Goal: Transaction & Acquisition: Purchase product/service

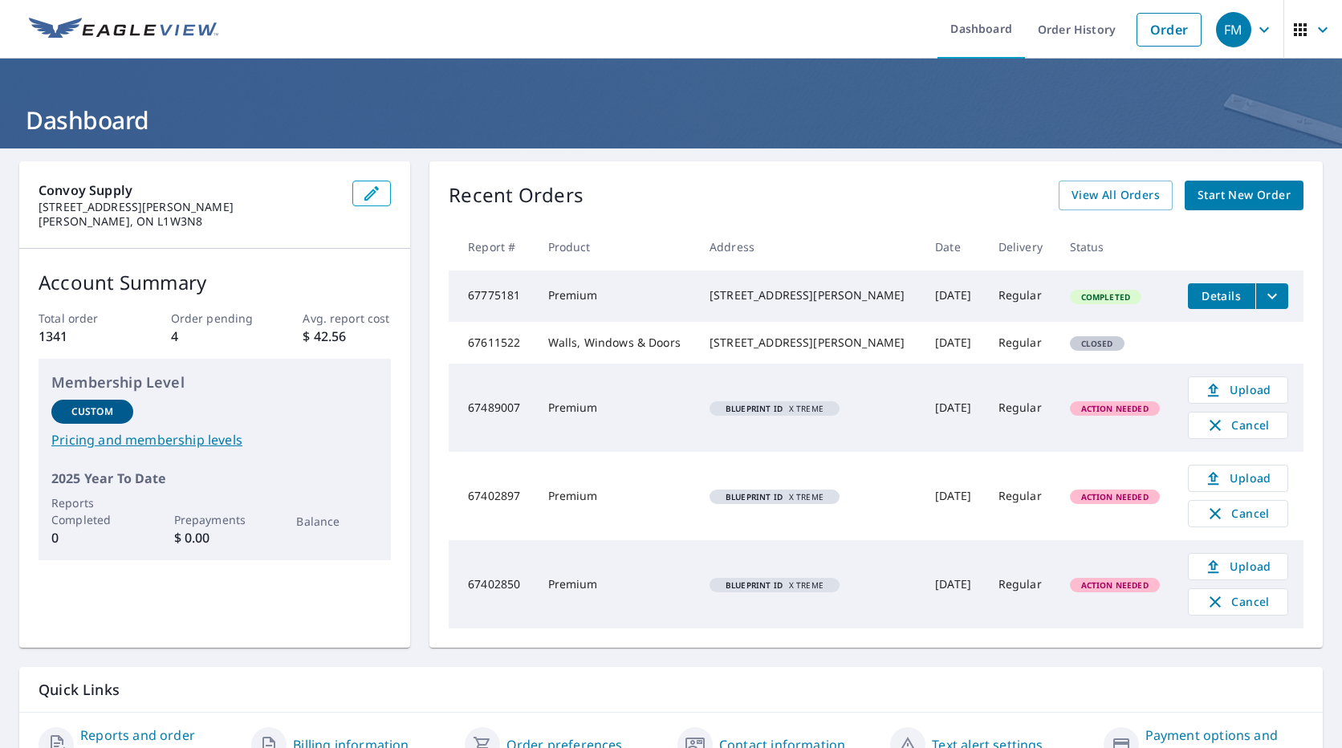
click at [1220, 183] on link "Start New Order" at bounding box center [1244, 196] width 119 height 30
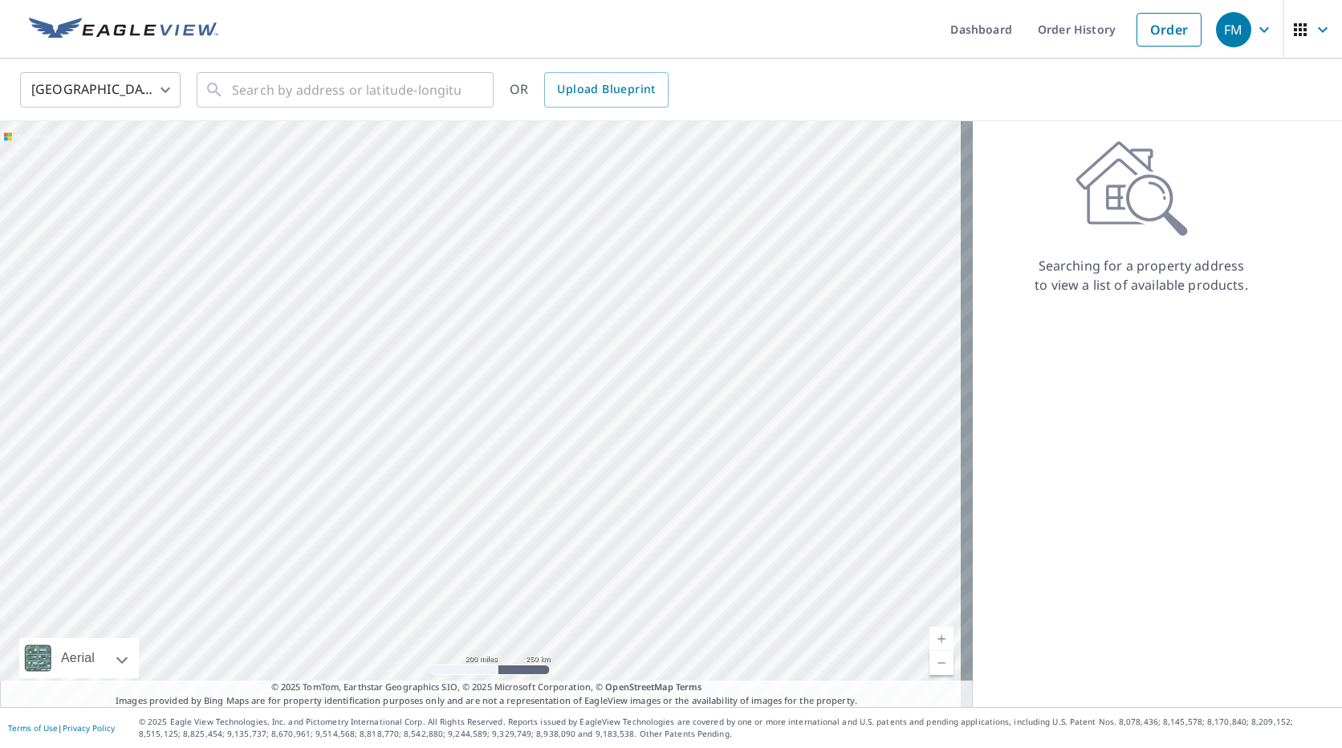
click at [40, 88] on body "FM FM Dashboard Order History Order FM [GEOGRAPHIC_DATA] US ​ ​ OR Upload Bluep…" at bounding box center [671, 374] width 1342 height 748
click at [93, 161] on li "[GEOGRAPHIC_DATA]" at bounding box center [100, 162] width 161 height 29
type input "CA"
click at [381, 95] on input "text" at bounding box center [346, 89] width 229 height 45
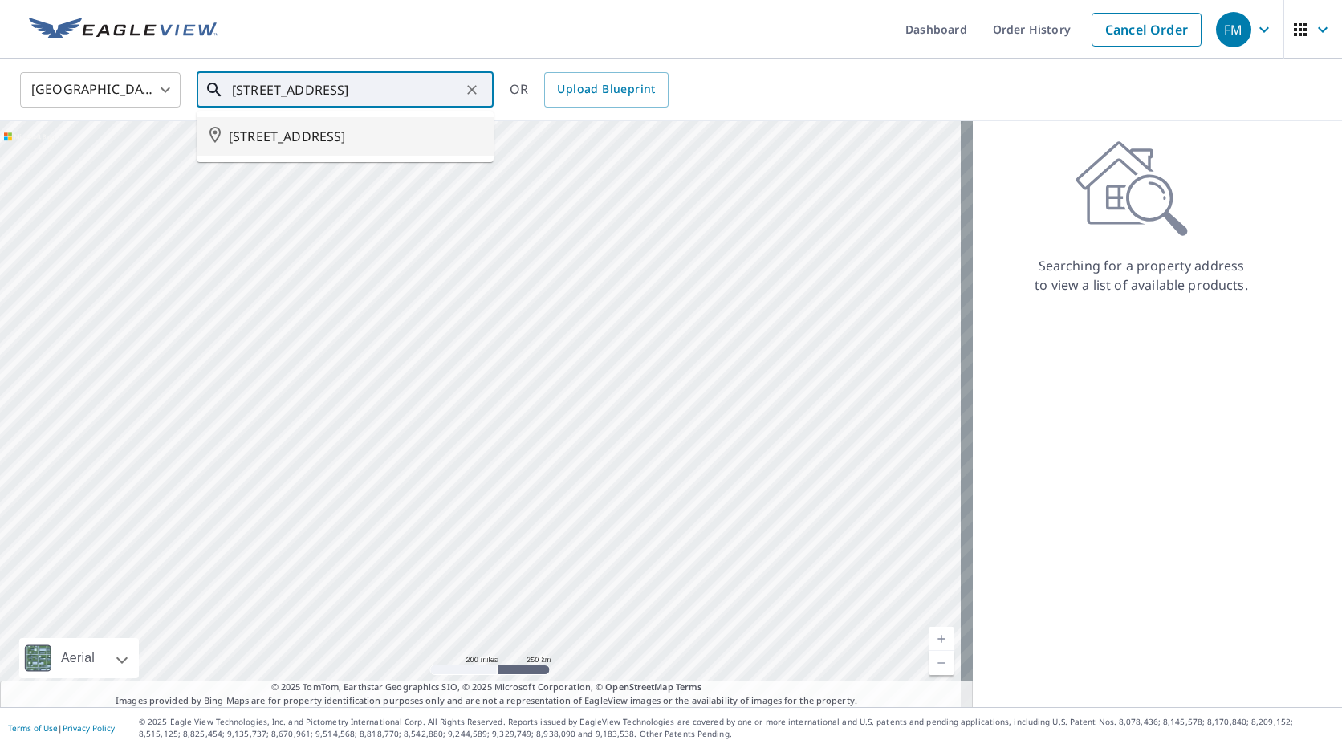
click at [405, 136] on span "[STREET_ADDRESS]" at bounding box center [355, 136] width 252 height 19
type input "[STREET_ADDRESS]"
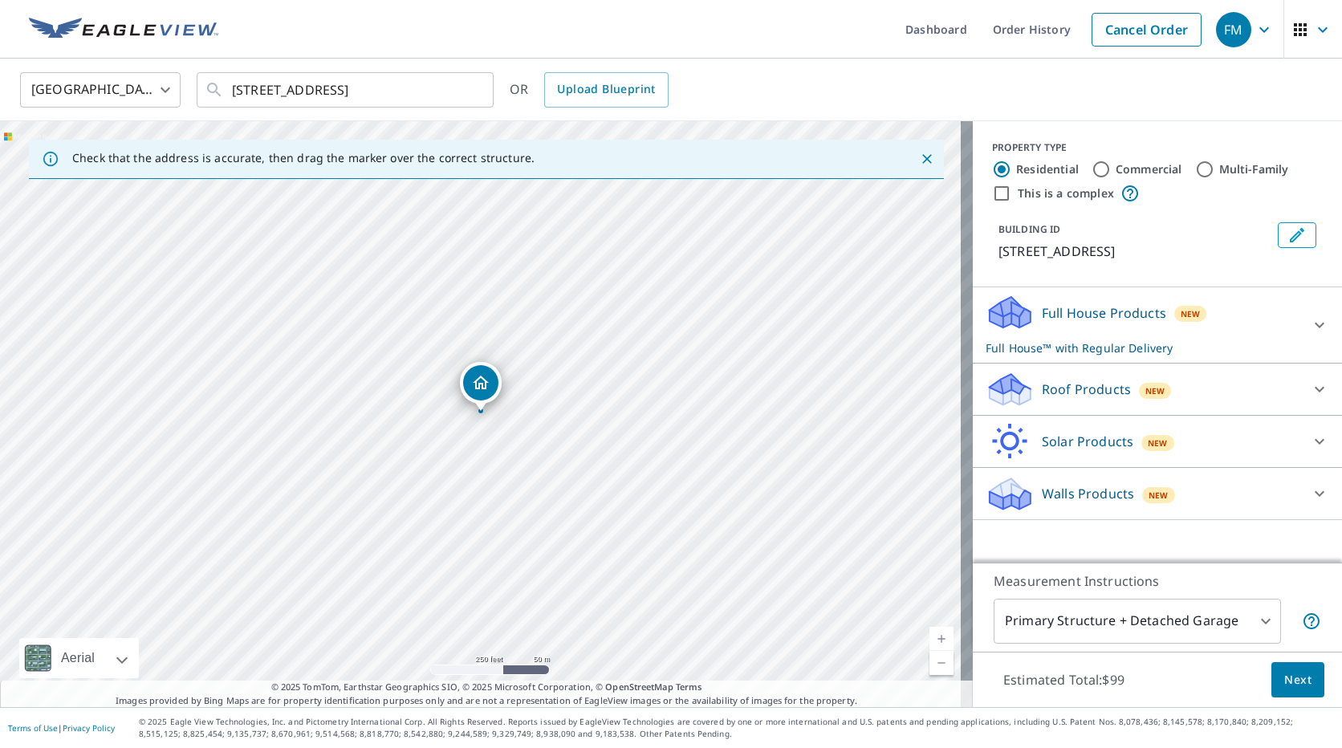
click at [994, 394] on icon at bounding box center [1010, 384] width 41 height 20
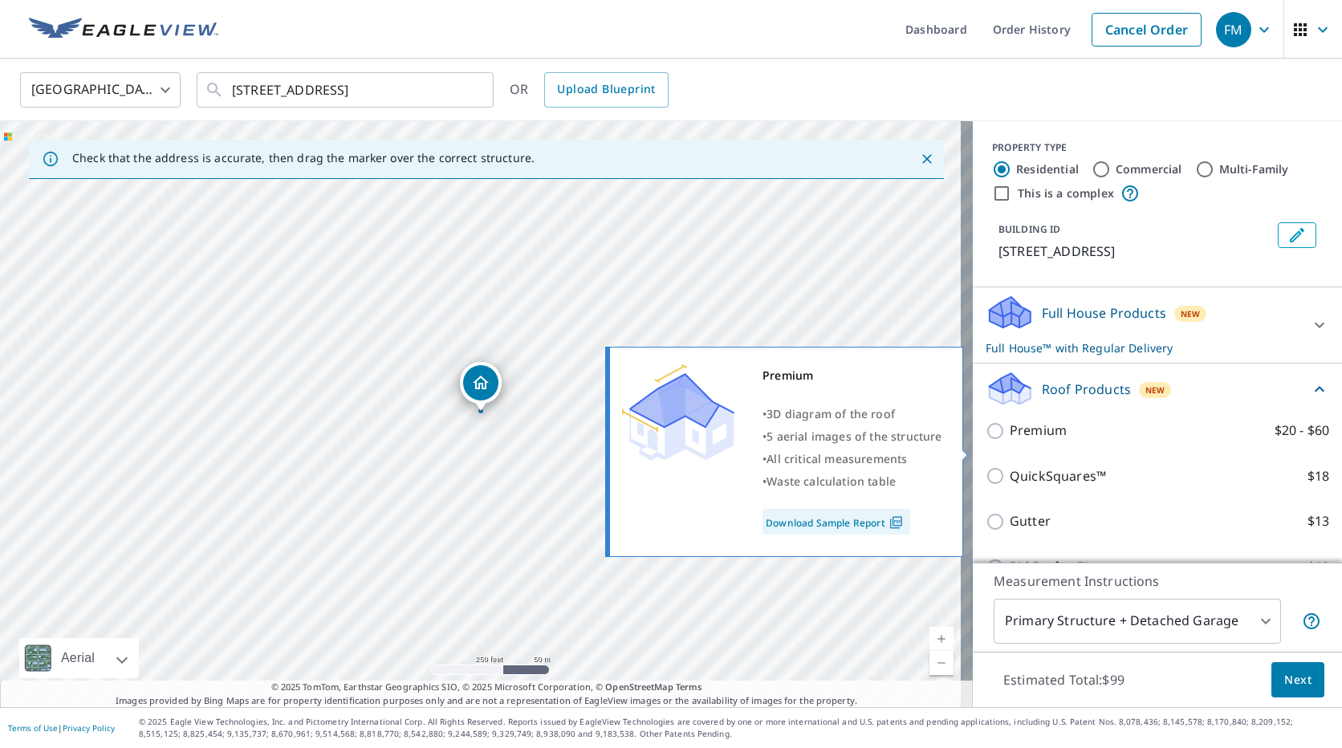
click at [1010, 441] on p "Premium" at bounding box center [1038, 431] width 57 height 20
click at [999, 441] on input "Premium $20 - $60" at bounding box center [998, 430] width 24 height 19
checkbox input "true"
checkbox input "false"
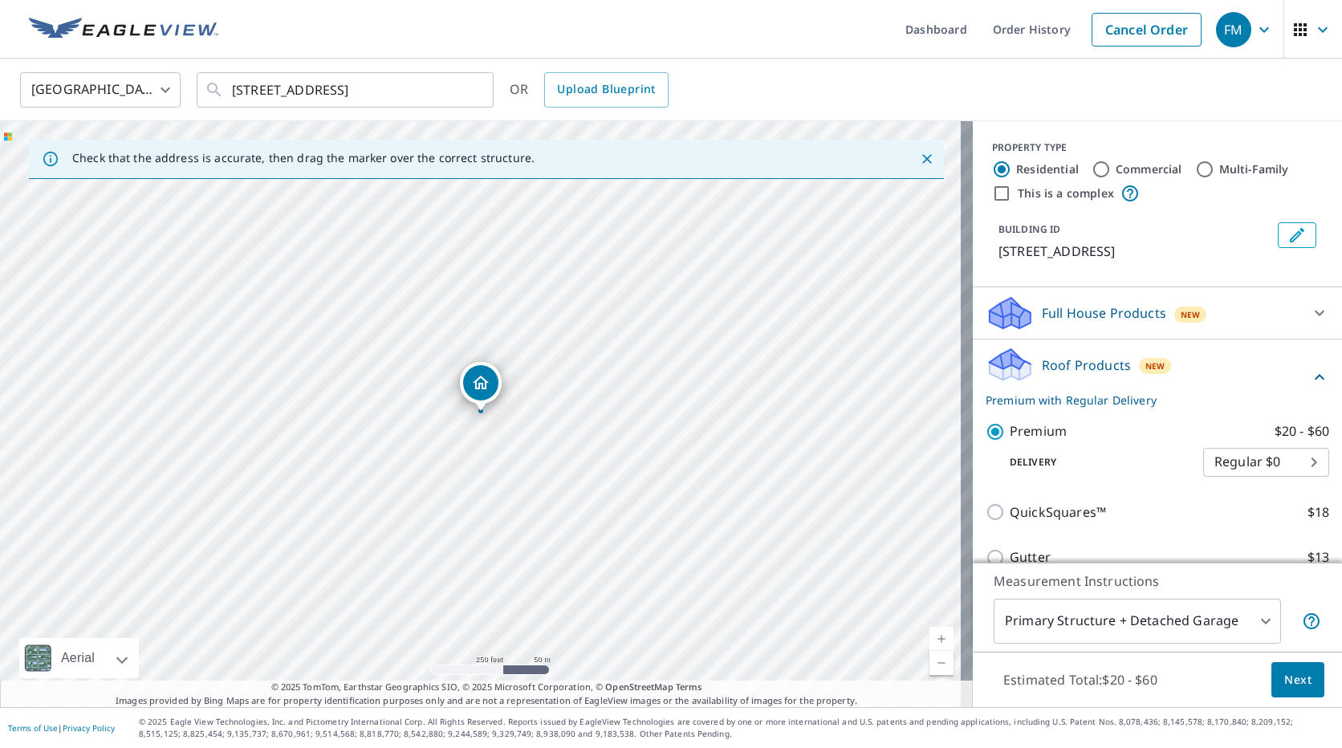
click at [1287, 690] on button "Next" at bounding box center [1297, 680] width 53 height 36
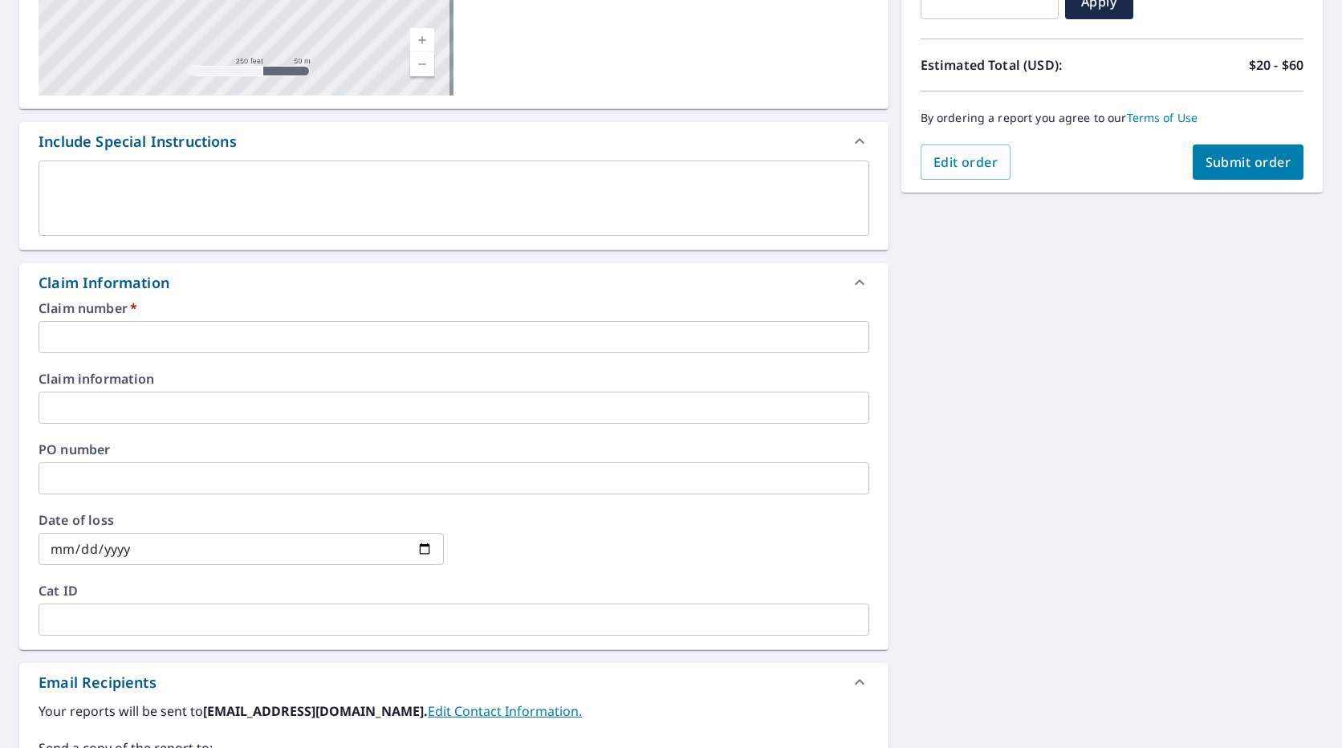
scroll to position [321, 0]
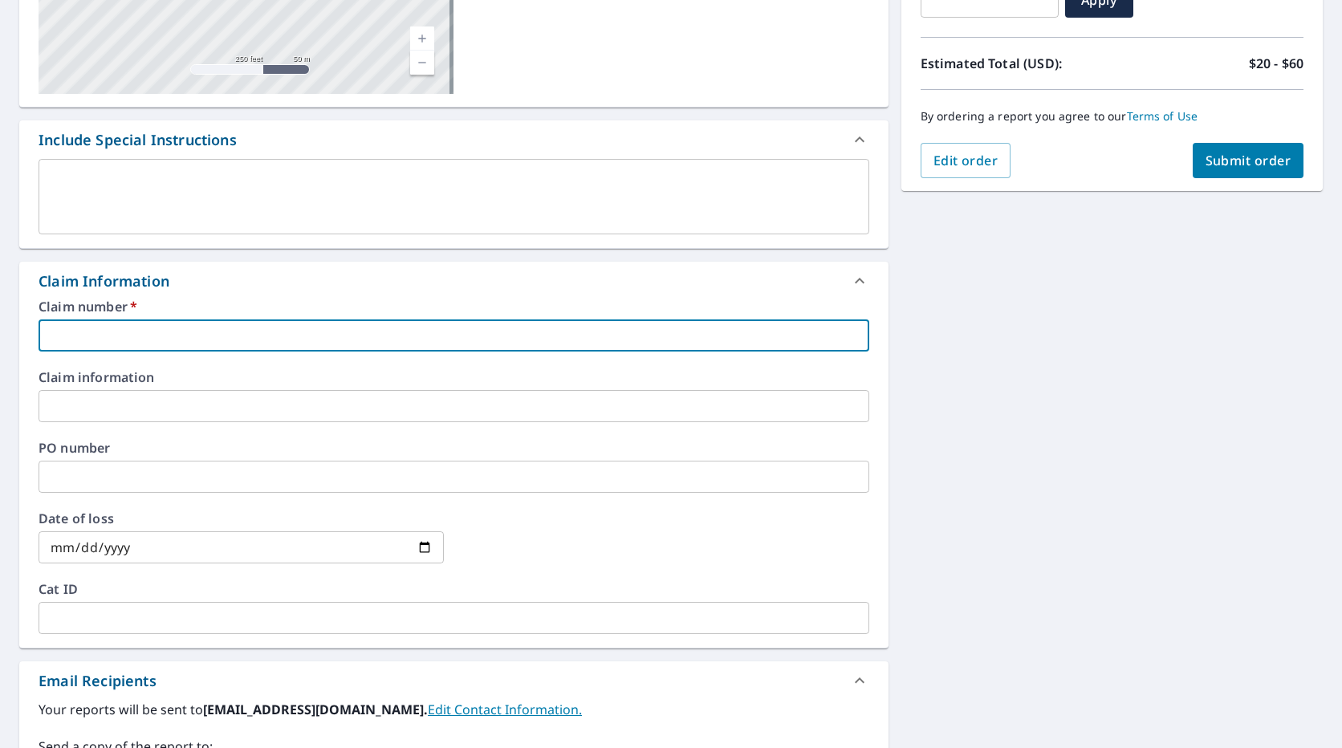
click at [208, 338] on input "text" at bounding box center [454, 335] width 831 height 32
type input "t"
checkbox input "true"
type input "[PERSON_NAME]"
checkbox input "true"
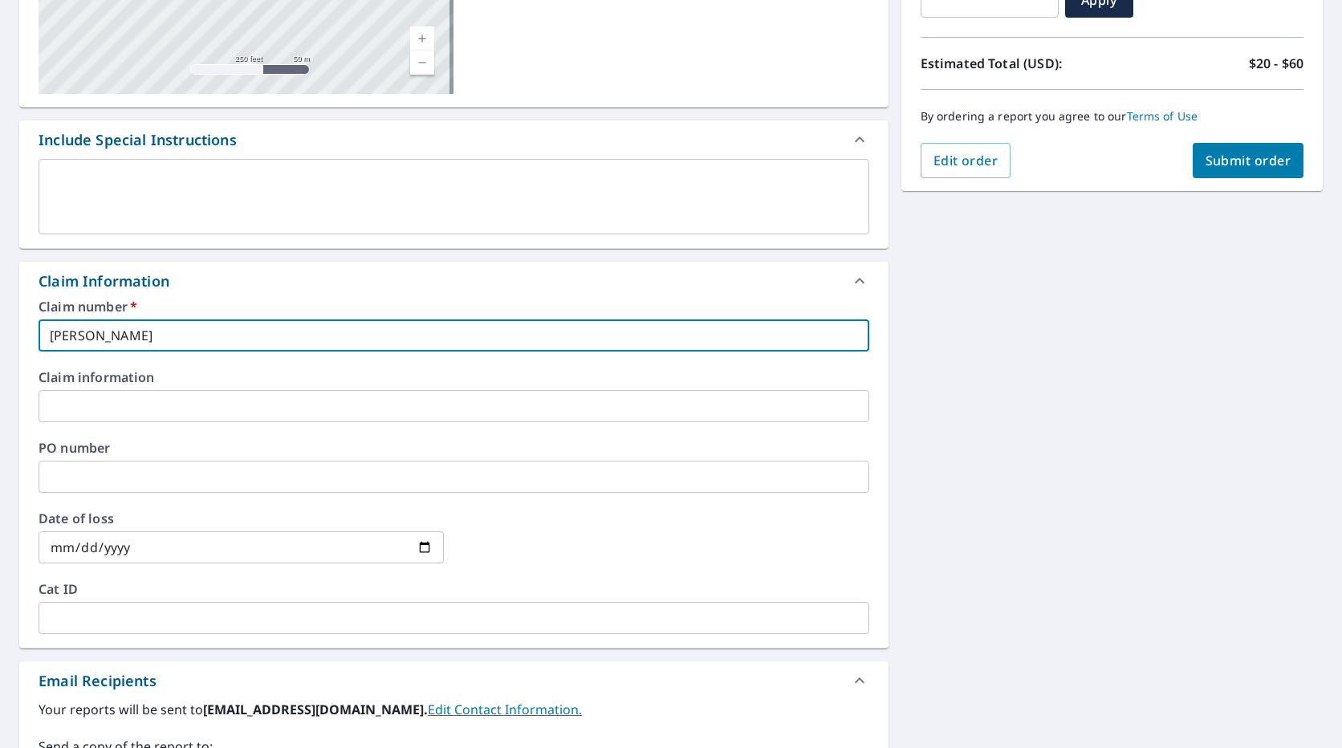
click at [199, 337] on input "[PERSON_NAME]" at bounding box center [454, 335] width 831 height 32
type input "[PERSON_NAME] K [PERSON_NAME]"
checkbox input "true"
type input "[PERSON_NAME]"
checkbox input "true"
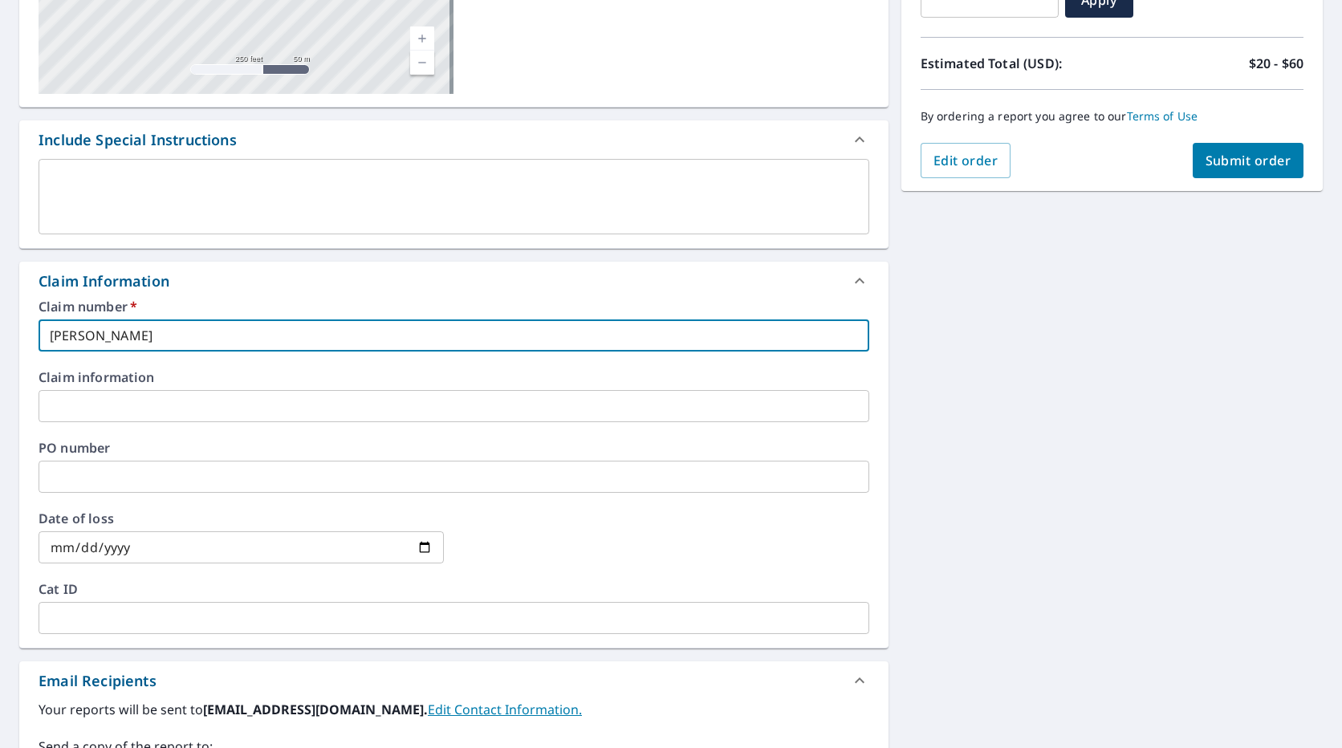
type input "[PERSON_NAME] to"
checkbox input "true"
type input "[PERSON_NAME]"
checkbox input "true"
type input "[PERSON_NAME]"
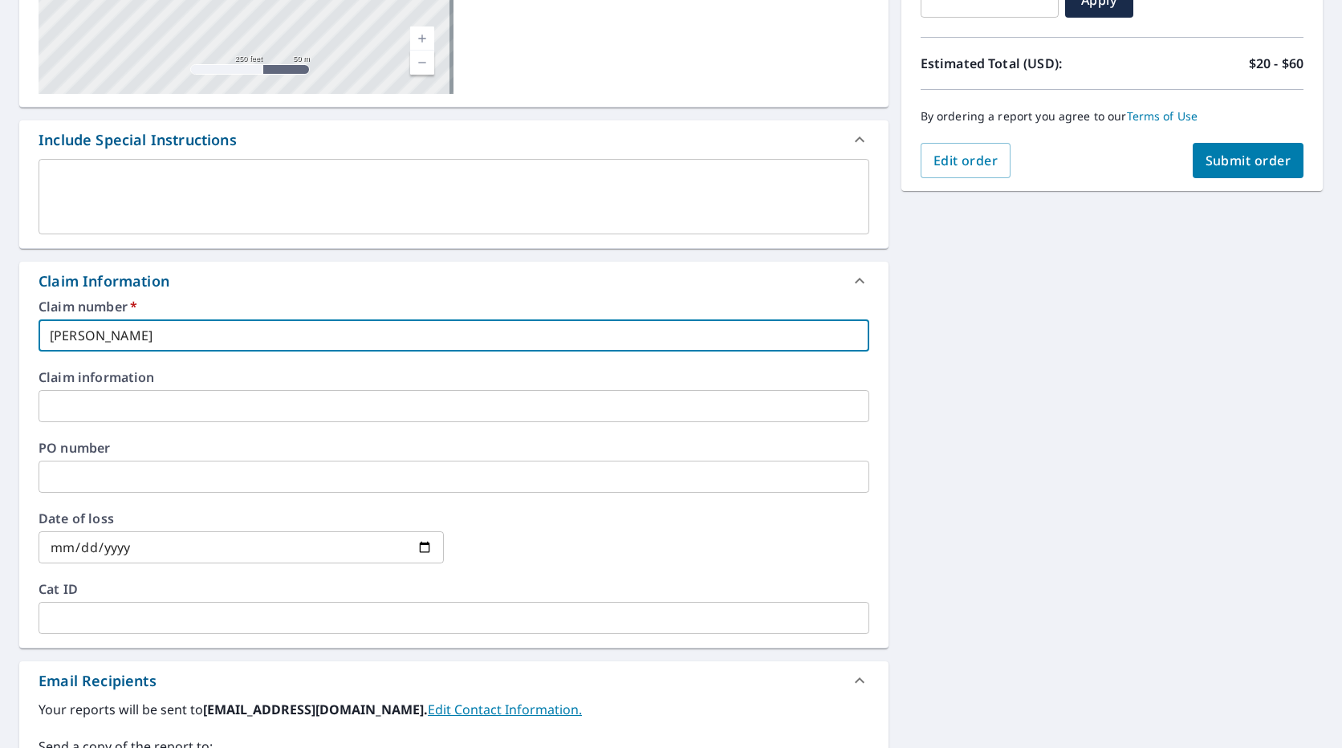
checkbox input "true"
type input "[PERSON_NAME]"
checkbox input "true"
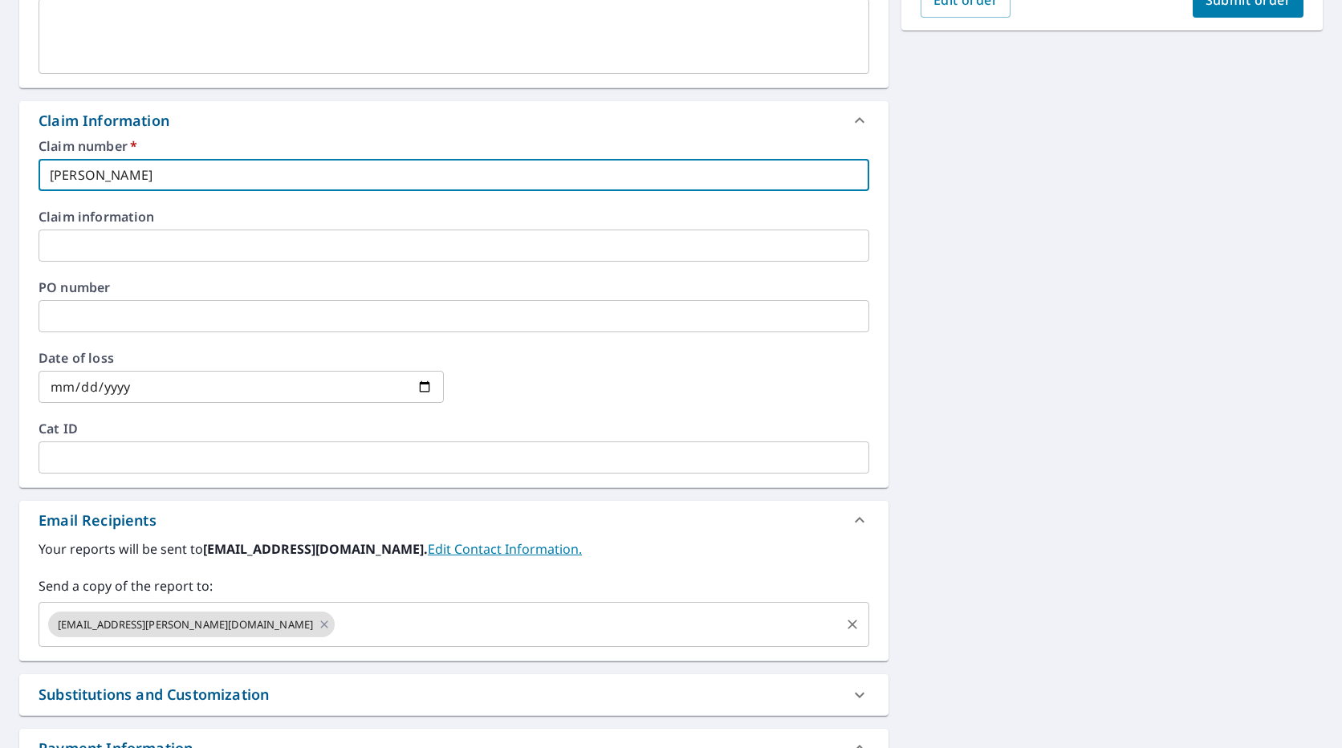
type input "[PERSON_NAME]"
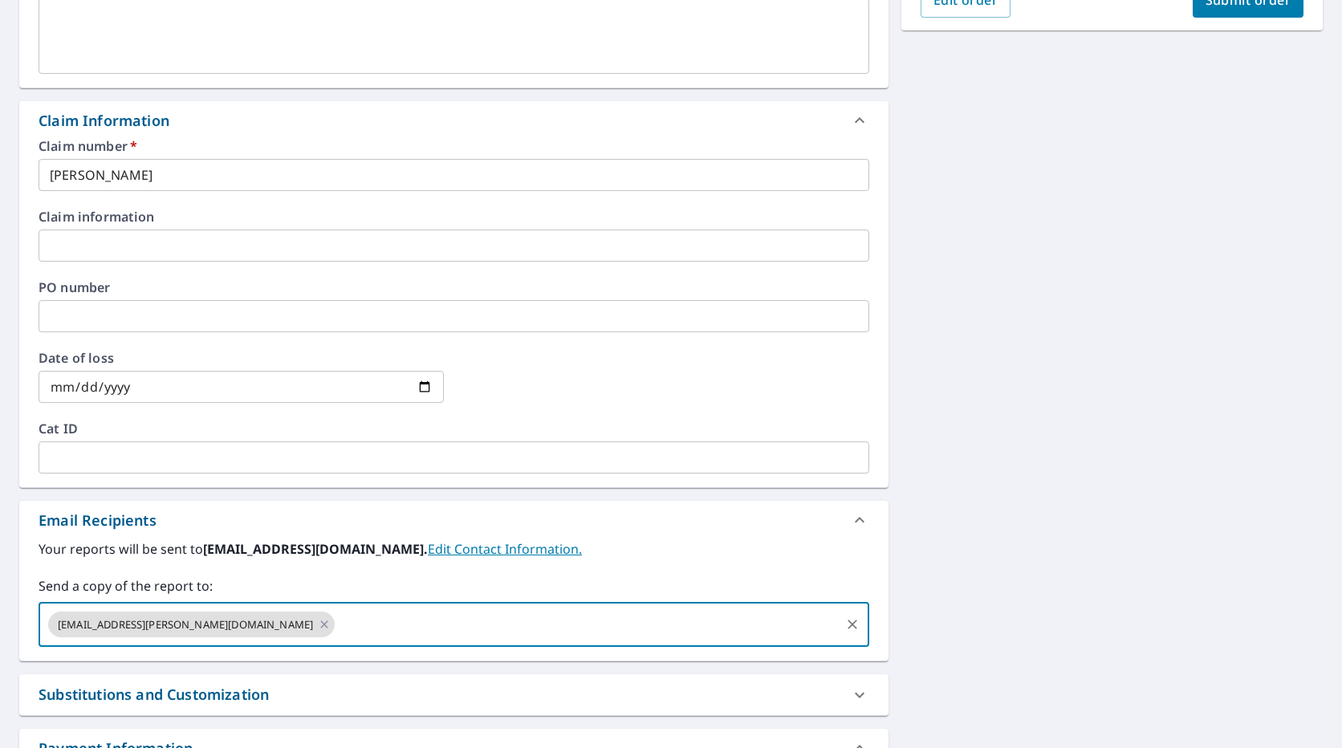
click at [337, 631] on input "text" at bounding box center [587, 624] width 501 height 31
type input "[EMAIL_ADDRESS][DOMAIN_NAME]"
click at [1269, 14] on button "Submit order" at bounding box center [1249, -1] width 112 height 35
checkbox input "true"
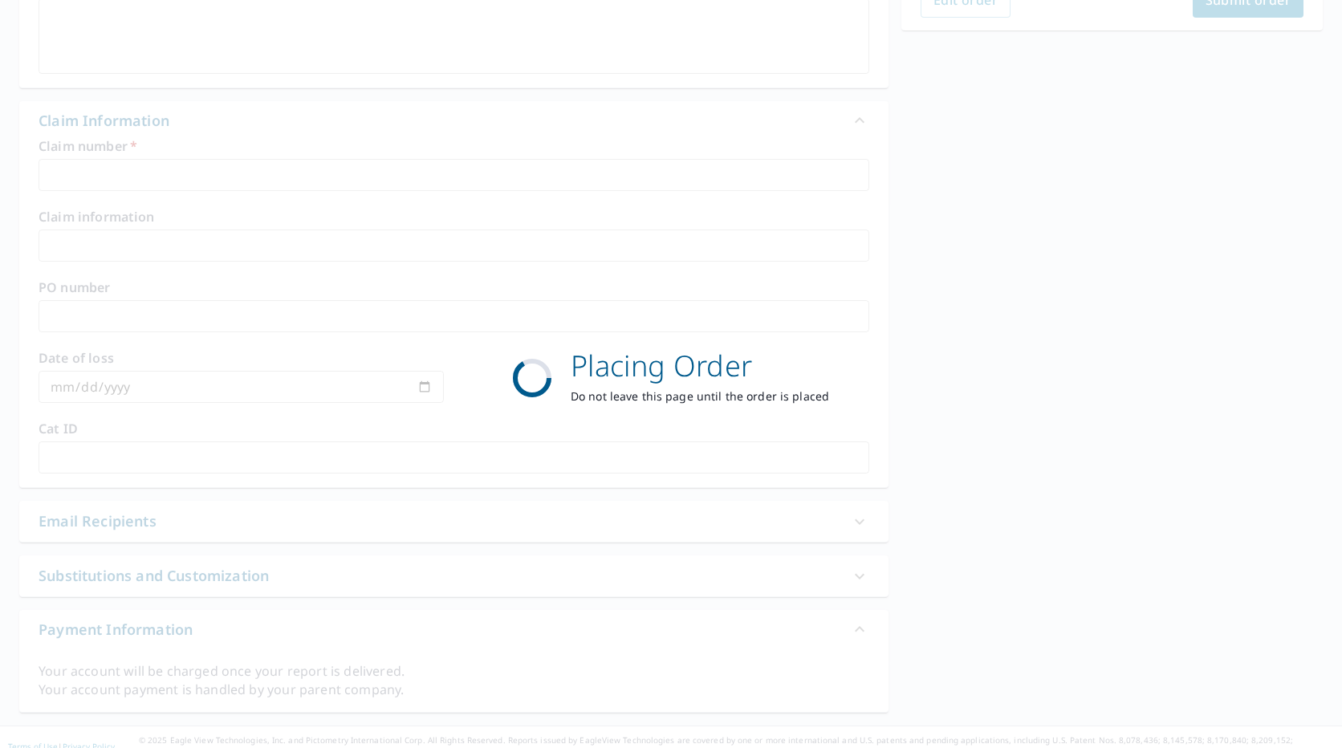
scroll to position [197, 0]
